Goal: Task Accomplishment & Management: Use online tool/utility

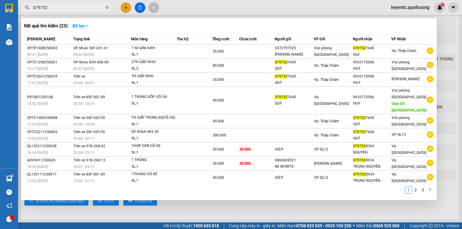
click at [229, 206] on div at bounding box center [231, 114] width 462 height 229
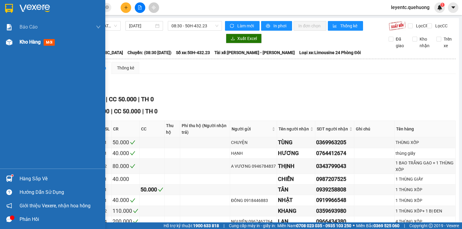
click at [8, 39] on img at bounding box center [9, 42] width 6 height 6
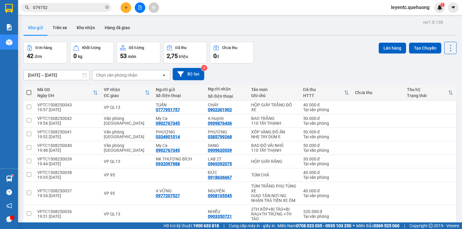
click at [30, 91] on span at bounding box center [28, 92] width 5 height 5
click at [29, 90] on input "checkbox" at bounding box center [29, 90] width 0 height 0
checkbox input "true"
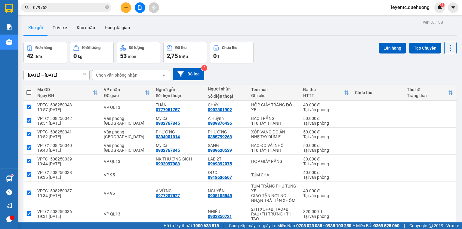
checkbox input "true"
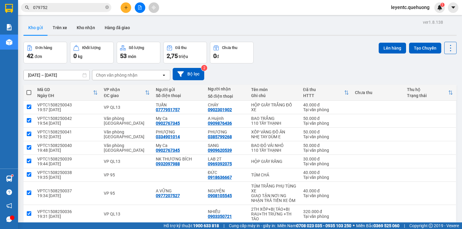
checkbox input "true"
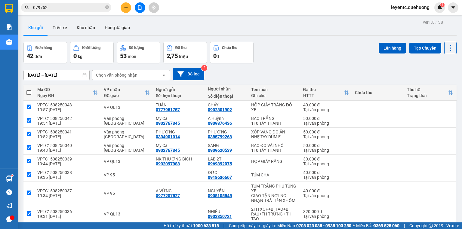
checkbox input "true"
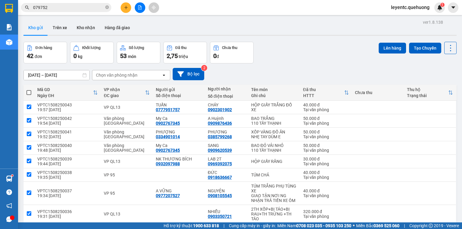
checkbox input "true"
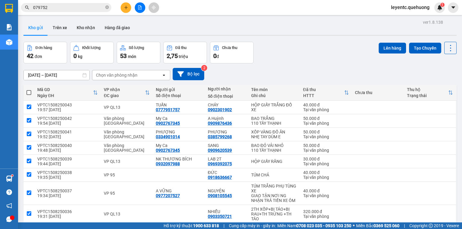
checkbox input "true"
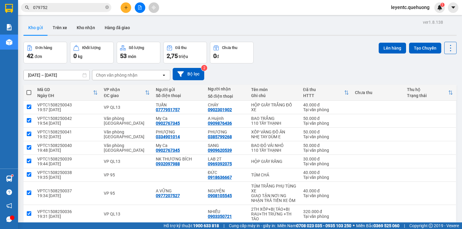
checkbox input "true"
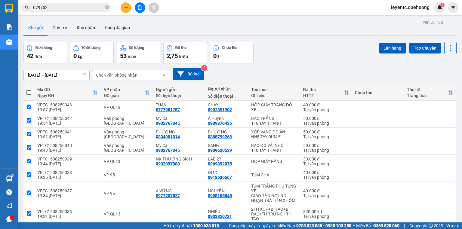
checkbox input "true"
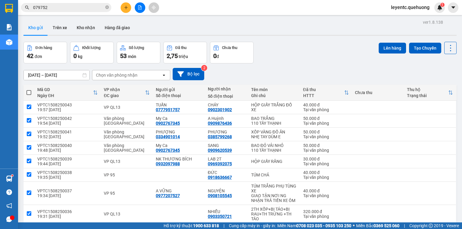
checkbox input "true"
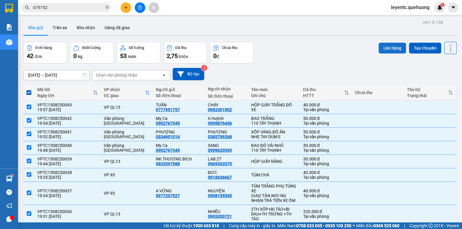
click at [392, 50] on button "Lên hàng" at bounding box center [391, 48] width 27 height 11
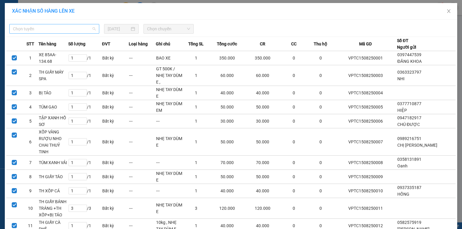
click at [85, 31] on span "Chọn tuyến" at bounding box center [54, 28] width 83 height 9
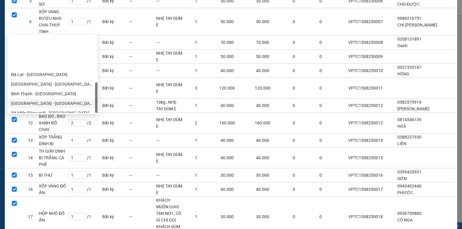
scroll to position [164, 0]
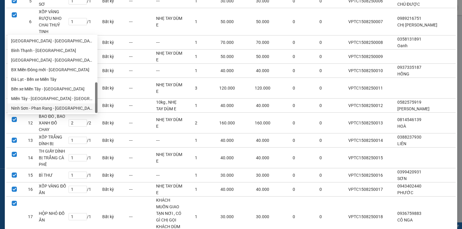
click at [37, 106] on div "Ninh Sơn - Phan Rang - [GEOGRAPHIC_DATA]" at bounding box center [52, 108] width 83 height 7
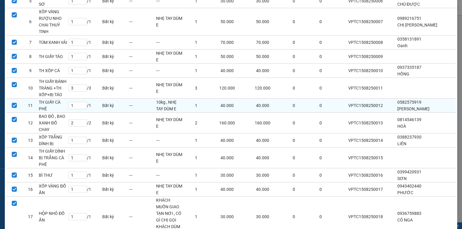
scroll to position [0, 0]
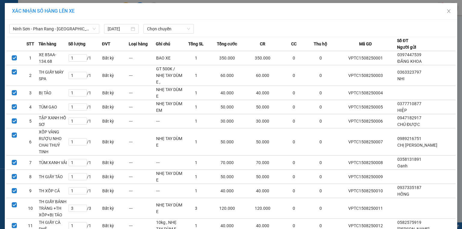
click at [161, 30] on span "Chọn chuyến" at bounding box center [168, 28] width 43 height 9
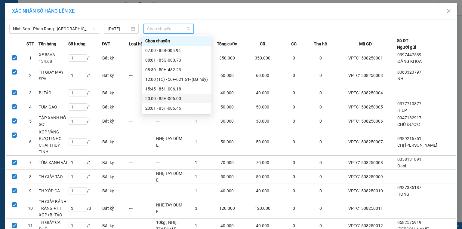
click at [170, 97] on div "20:00 - 85H-006.00" at bounding box center [176, 98] width 63 height 7
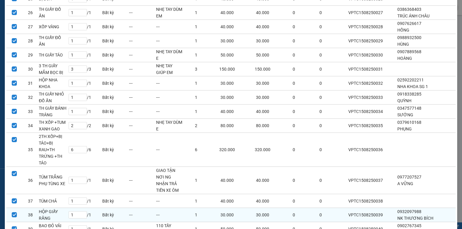
scroll to position [562, 0]
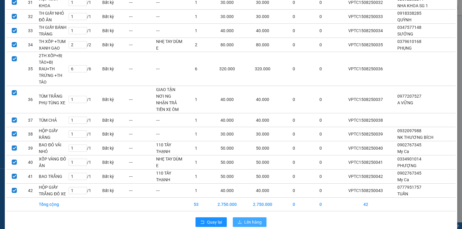
click at [241, 217] on button "Lên hàng" at bounding box center [250, 222] width 34 height 10
